Goal: Check status: Check status

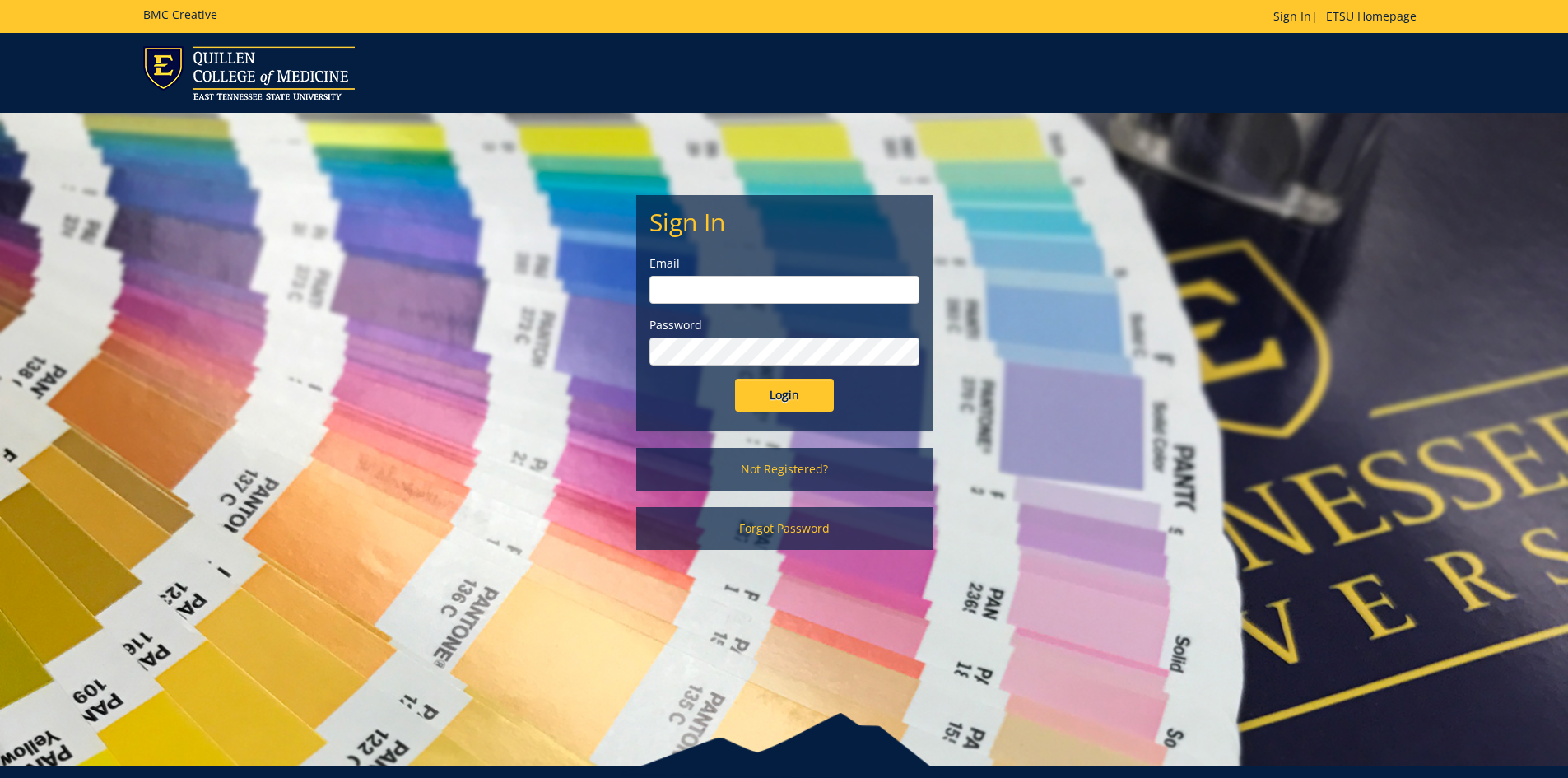
type input "hopkinsw@etsu.edu"
click at [794, 383] on input "Login" at bounding box center [784, 395] width 99 height 33
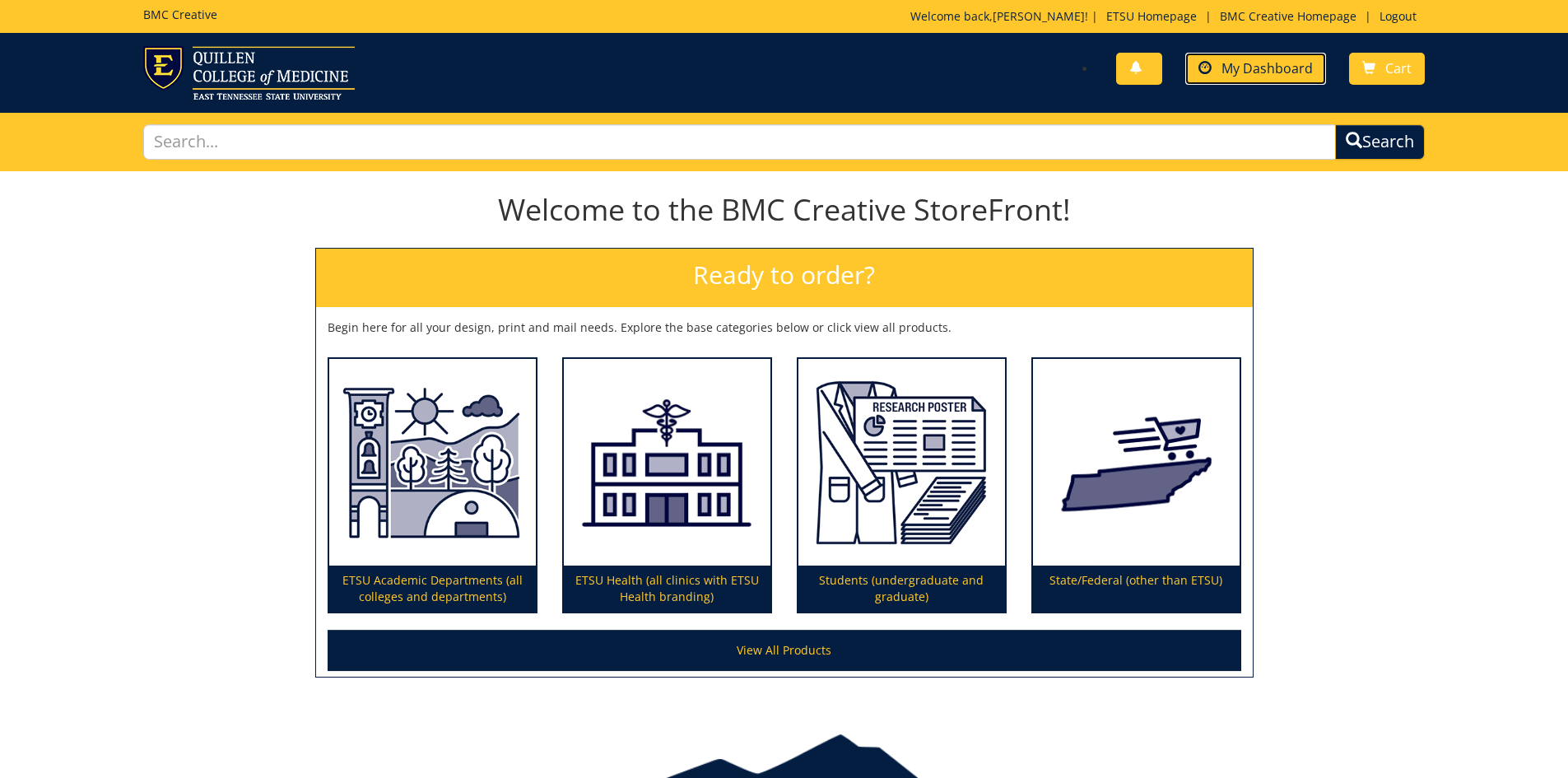
click at [1268, 60] on span "My Dashboard" at bounding box center [1267, 69] width 91 height 18
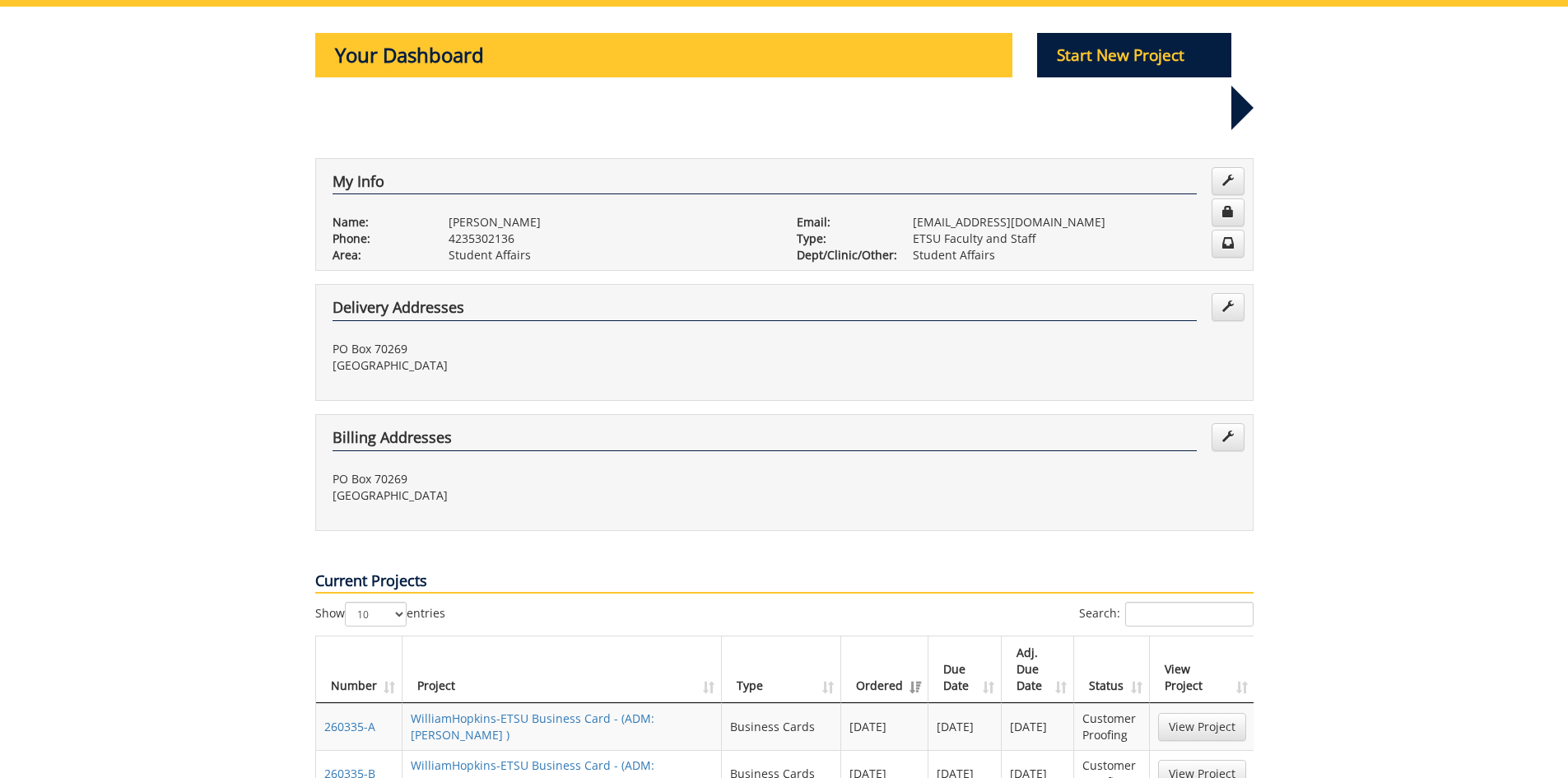
scroll to position [247, 0]
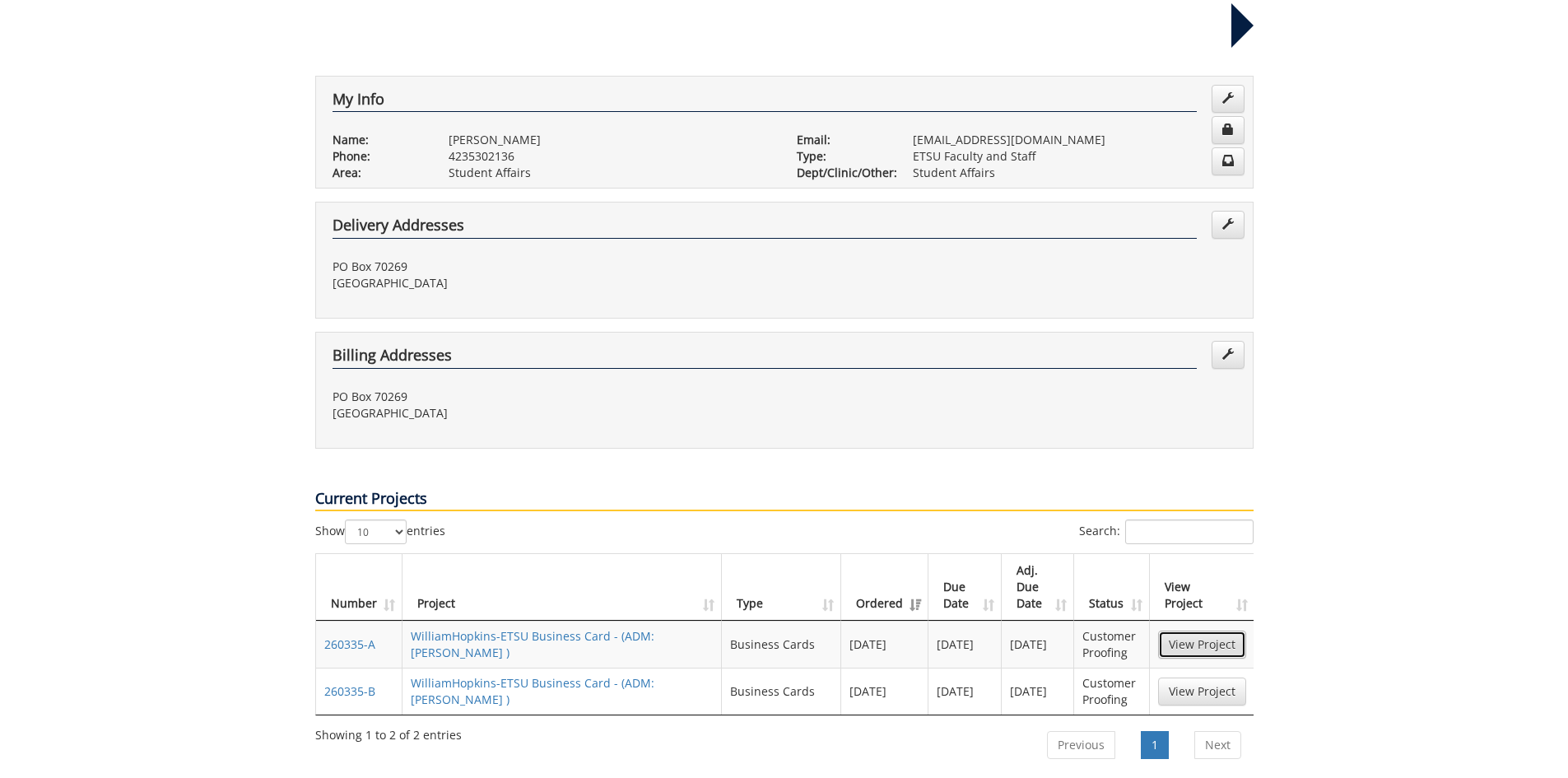
click at [1178, 631] on link "View Project" at bounding box center [1202, 644] width 88 height 28
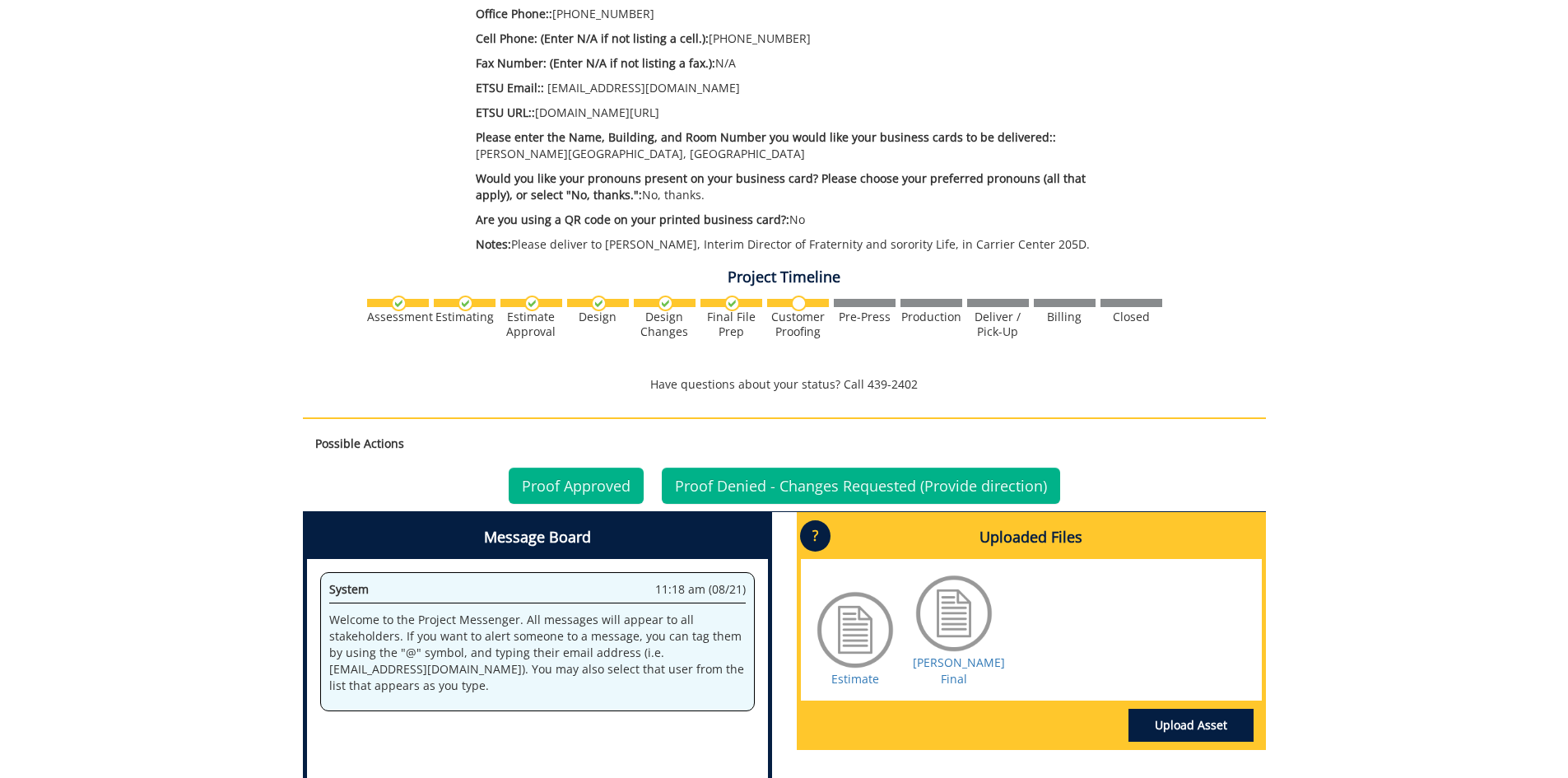
scroll to position [823, 0]
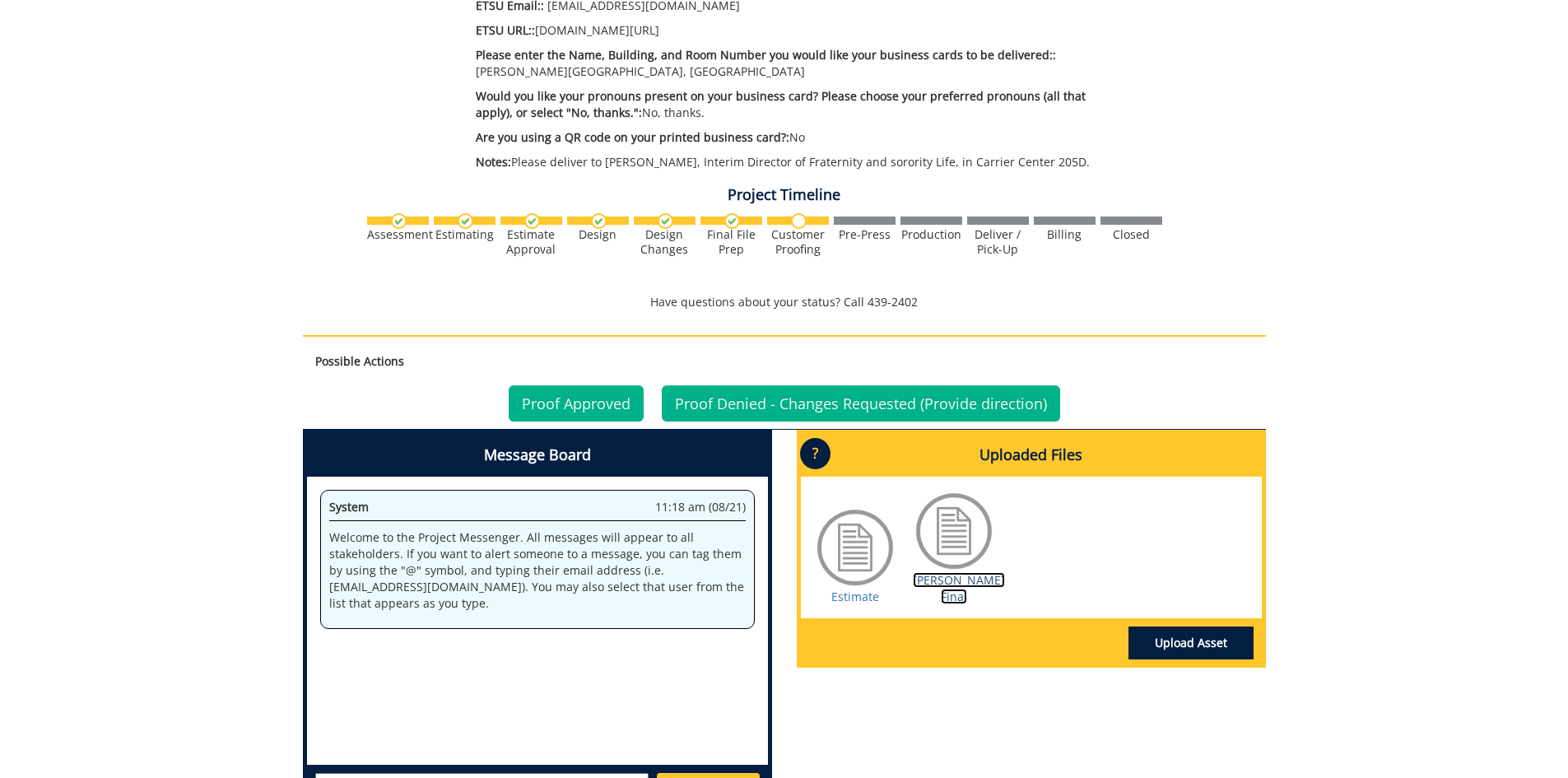
click at [947, 576] on link "Hopkins BC Final" at bounding box center [959, 588] width 92 height 32
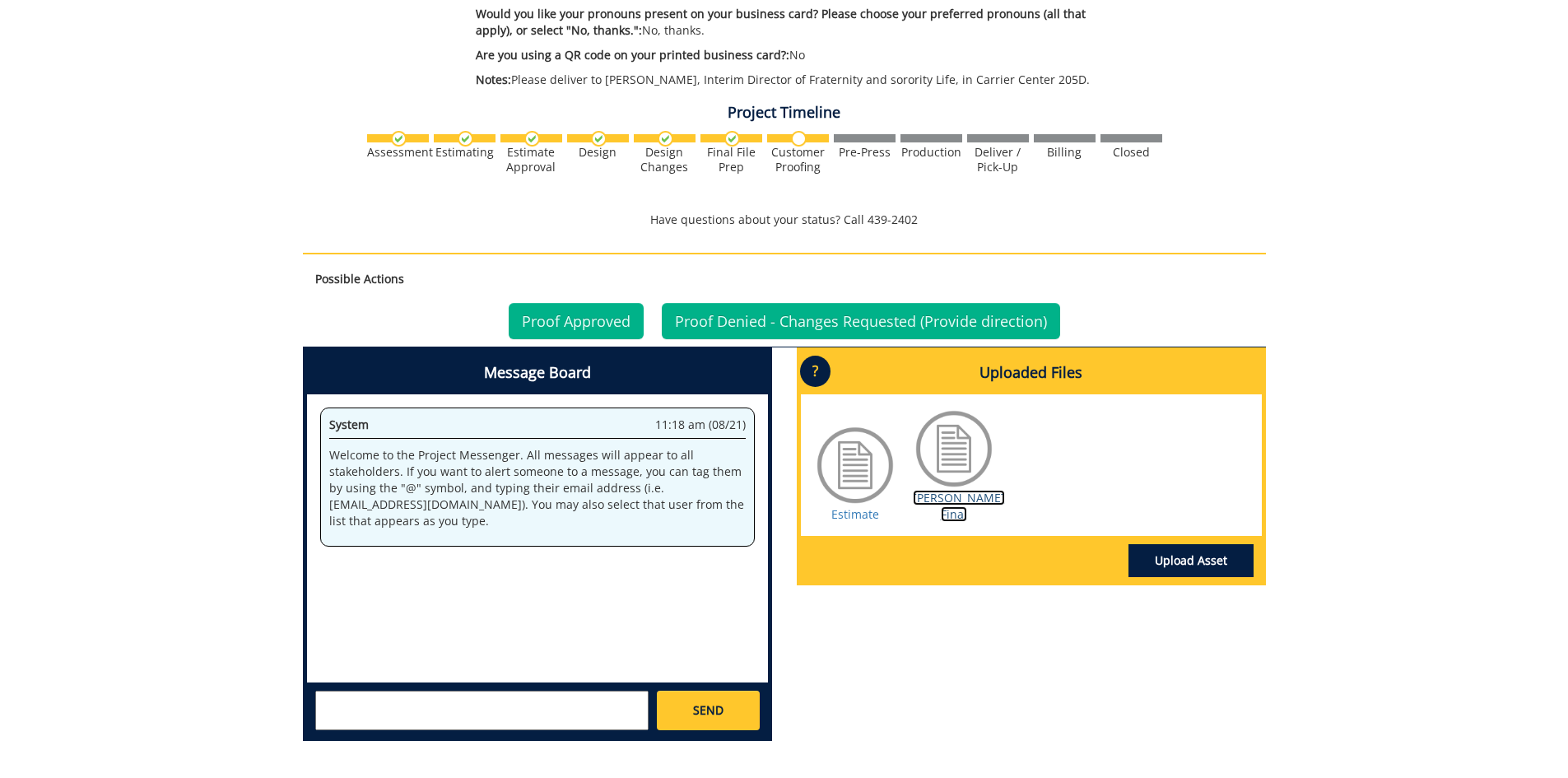
click at [961, 501] on link "Hopkins BC Final" at bounding box center [959, 506] width 92 height 32
click at [577, 315] on link "Proof Approved" at bounding box center [575, 321] width 135 height 36
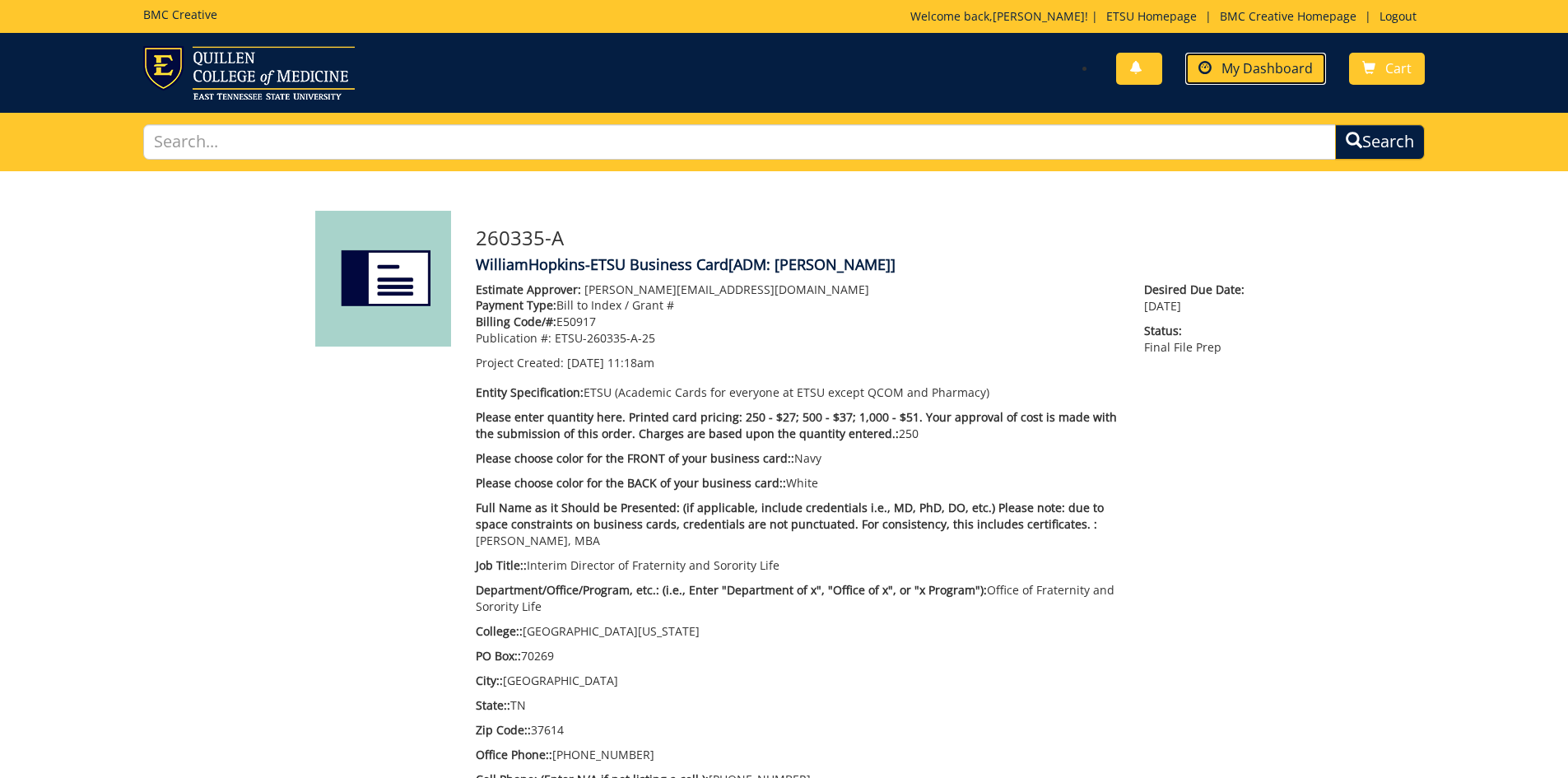
click at [1287, 69] on span "My Dashboard" at bounding box center [1267, 69] width 91 height 18
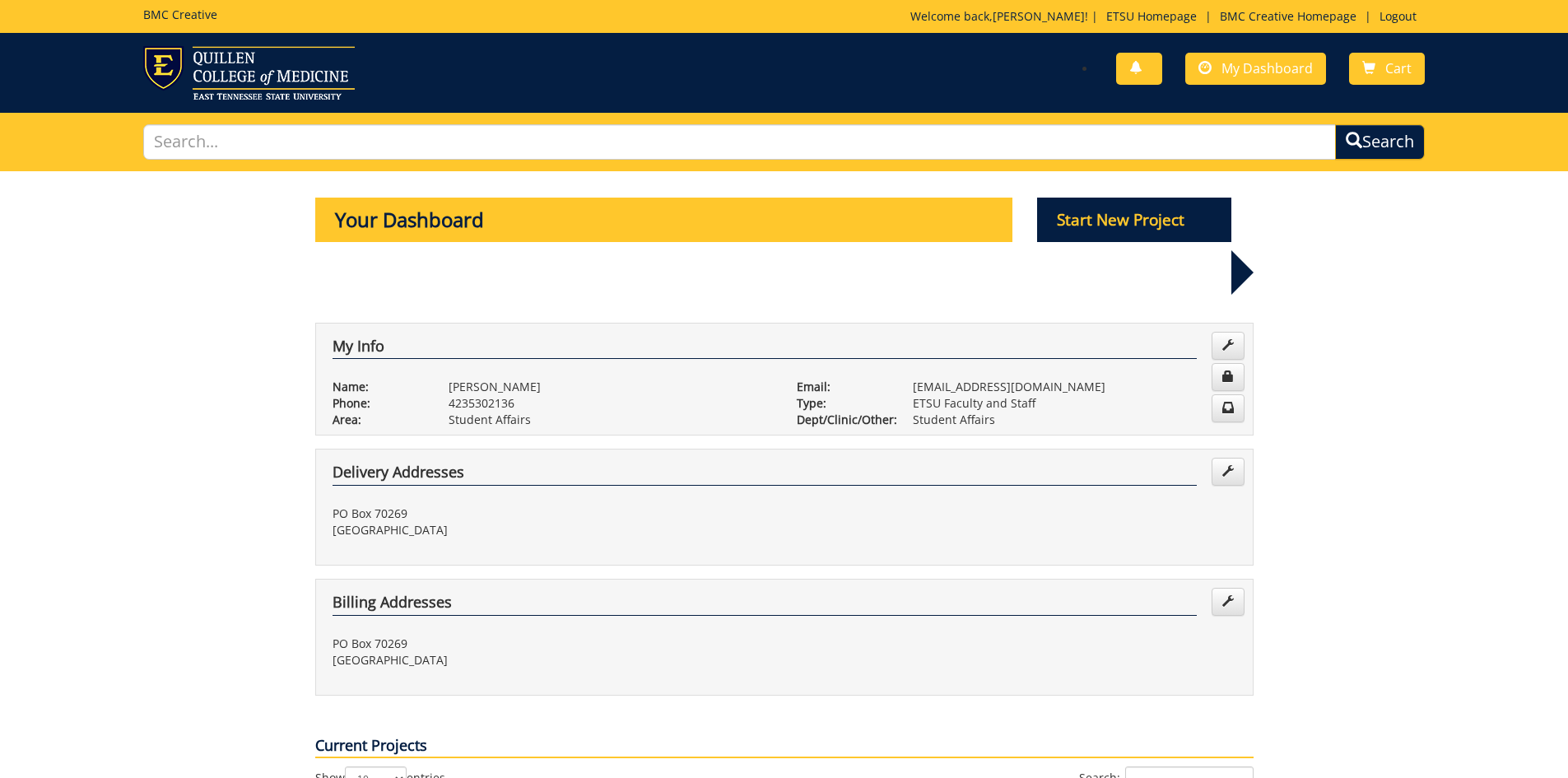
scroll to position [494, 0]
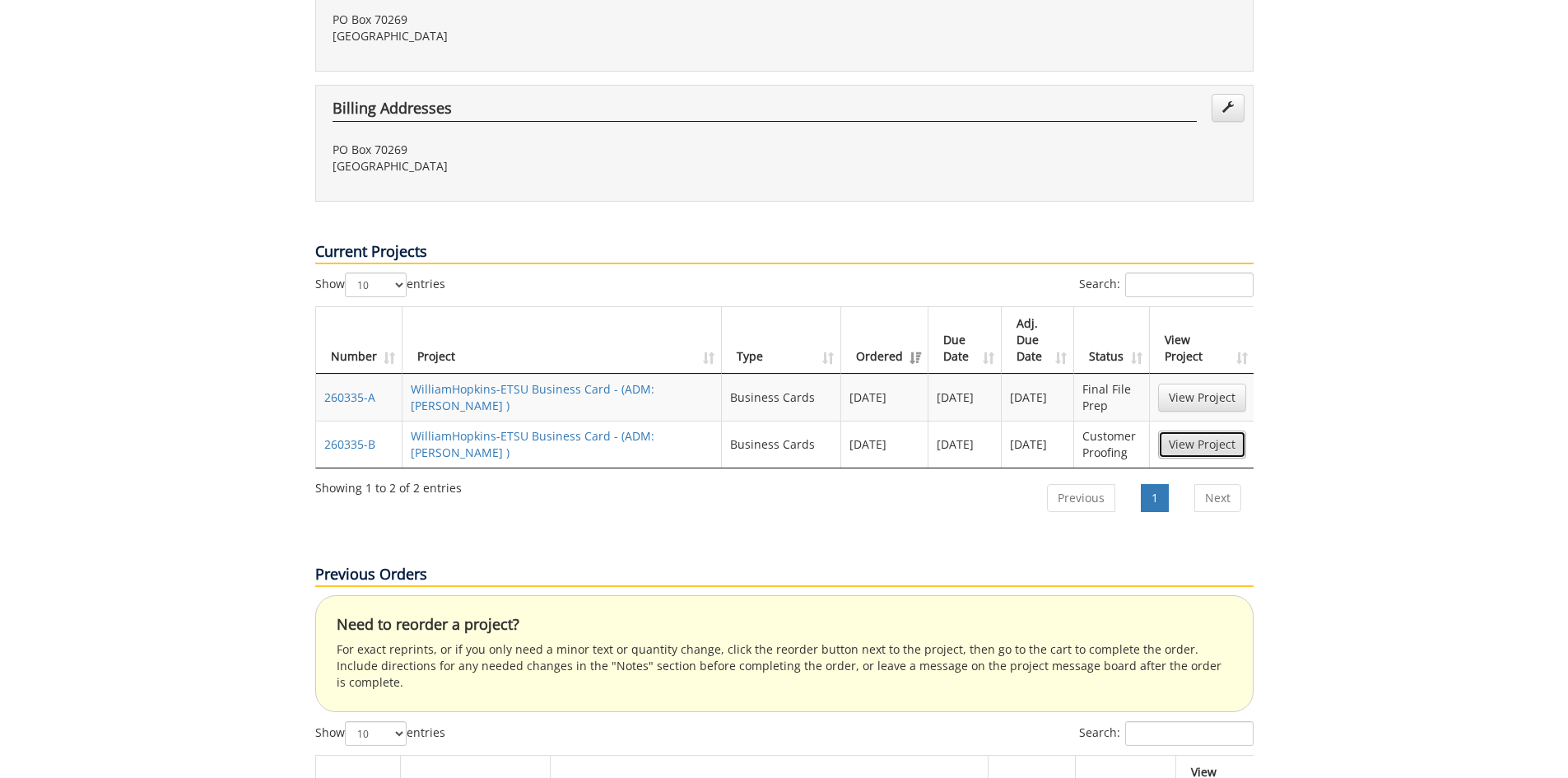
click at [1204, 431] on link "View Project" at bounding box center [1202, 444] width 88 height 28
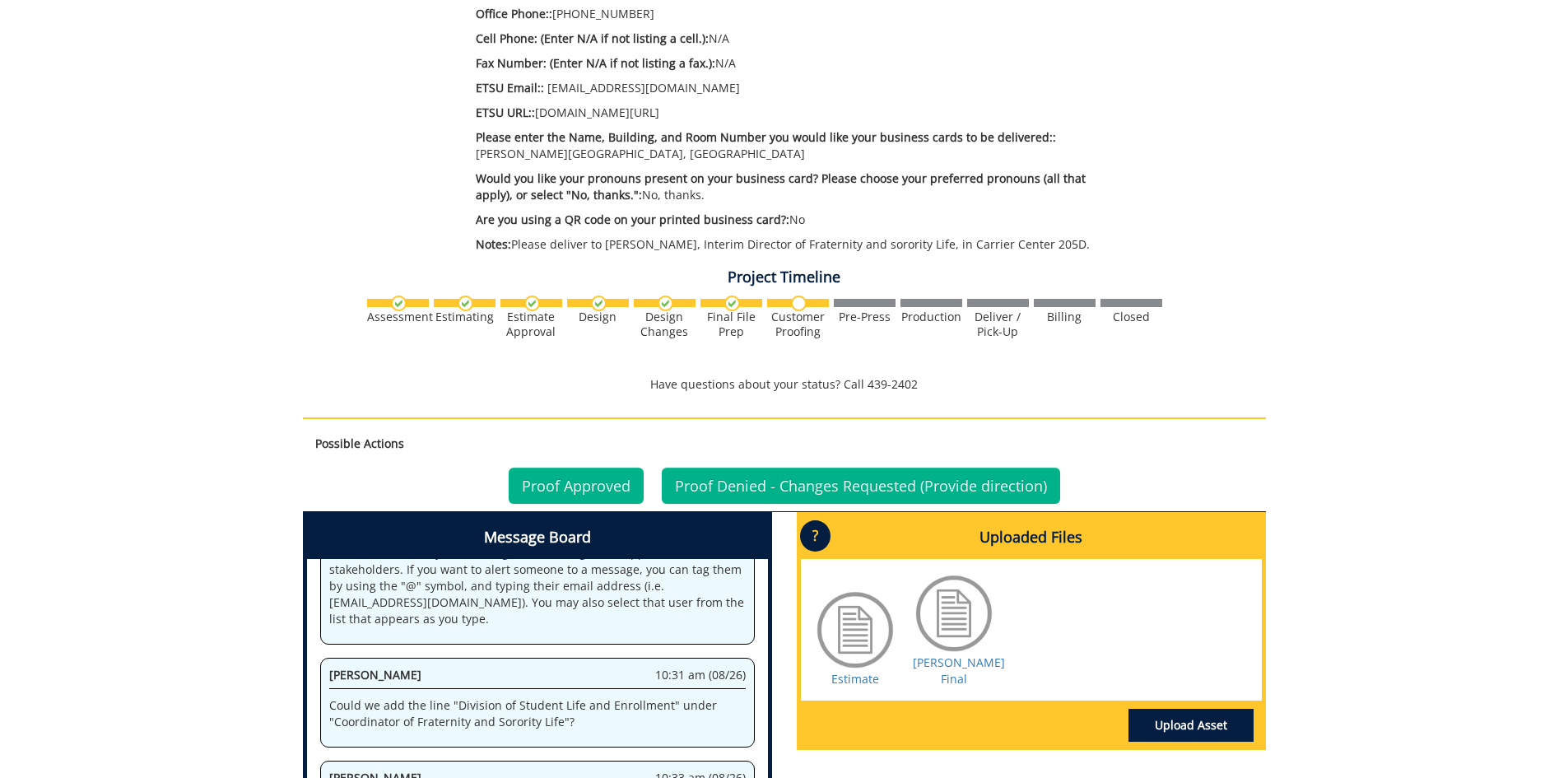
scroll to position [1041, 0]
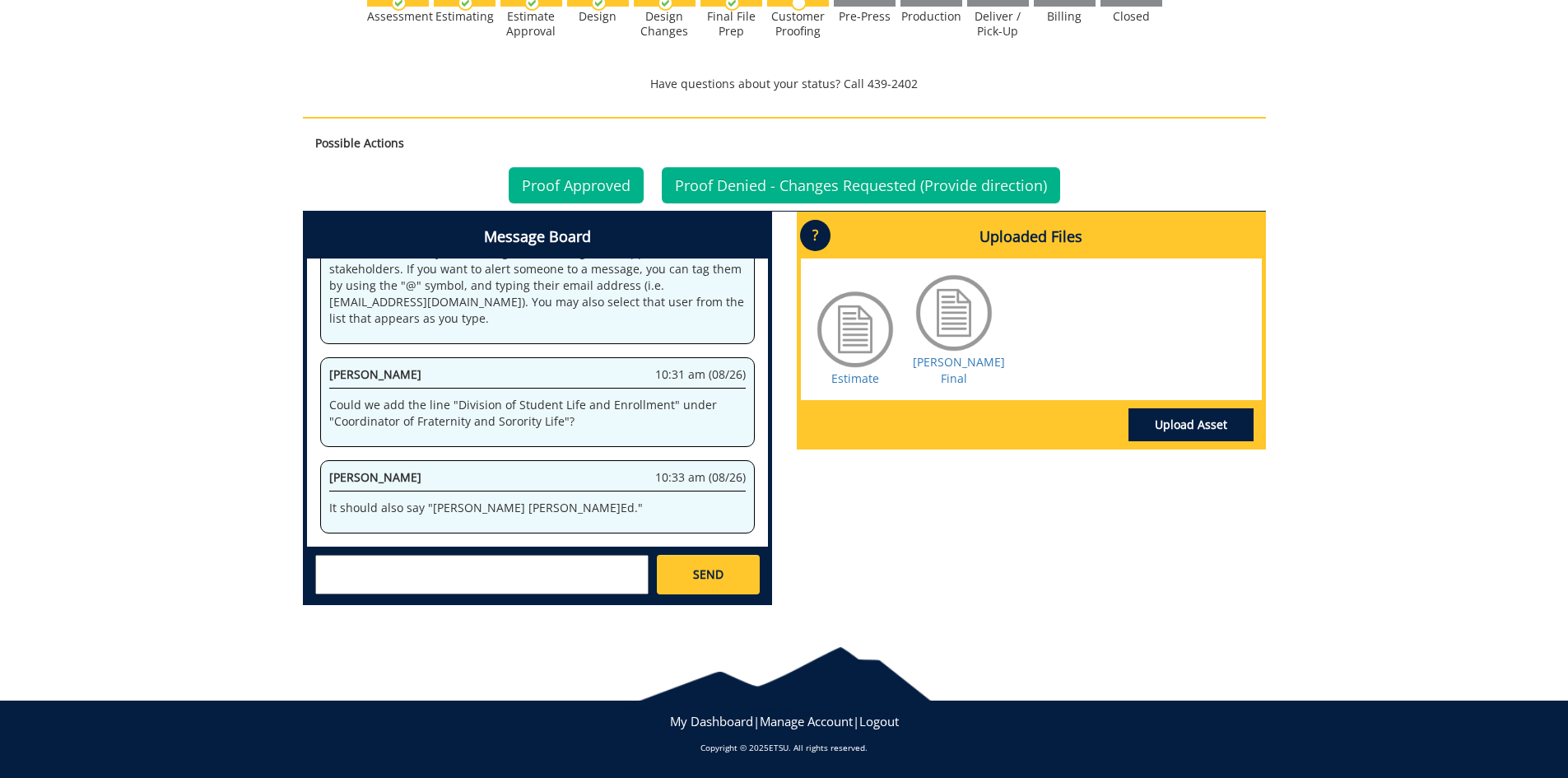
click at [529, 558] on textarea at bounding box center [482, 574] width 334 height 40
type textarea "N"
type textarea "Is there an update on this??"
click at [675, 570] on link "SEND" at bounding box center [707, 574] width 102 height 40
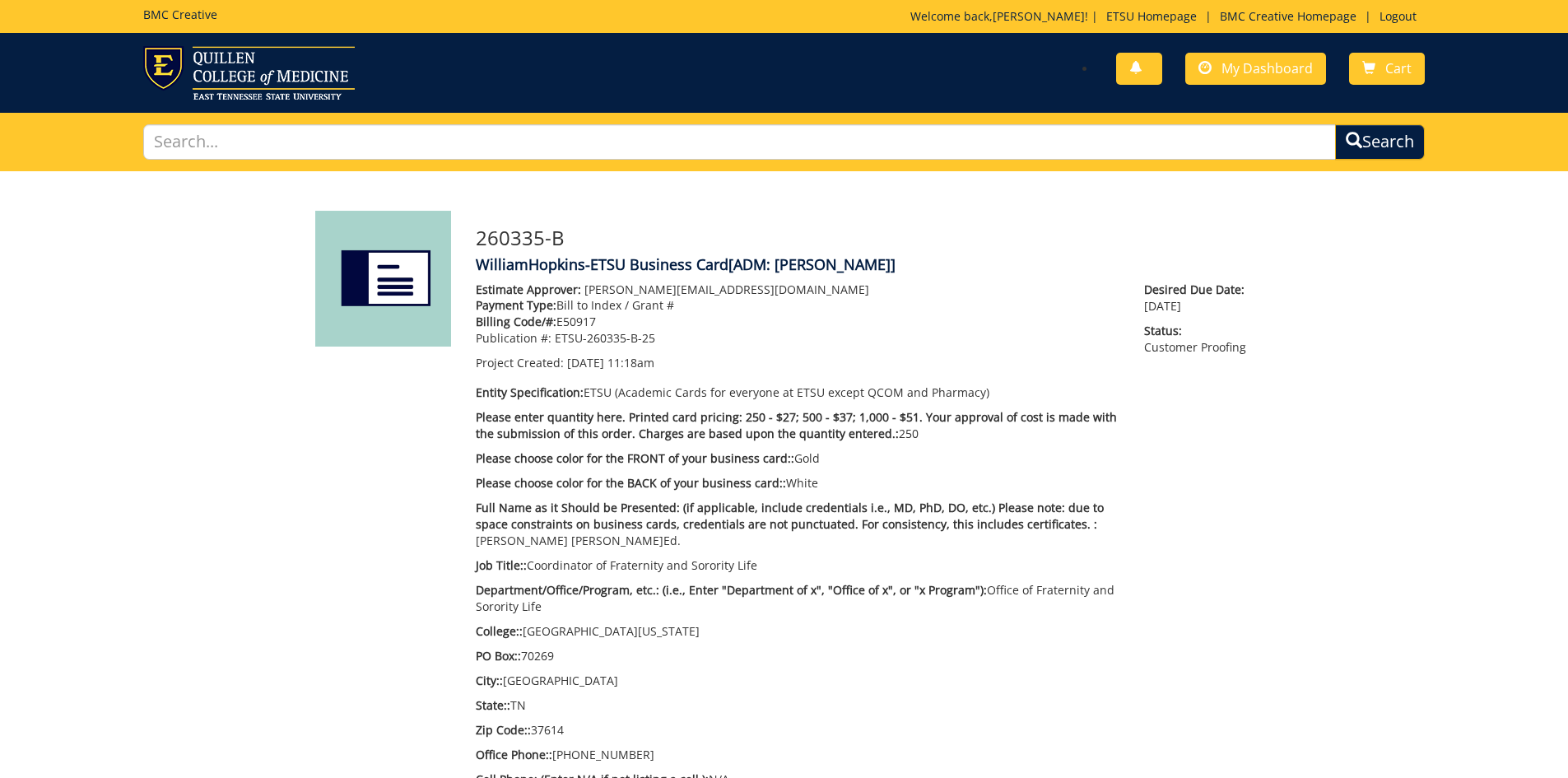
scroll to position [18135, 0]
